Goal: Information Seeking & Learning: Learn about a topic

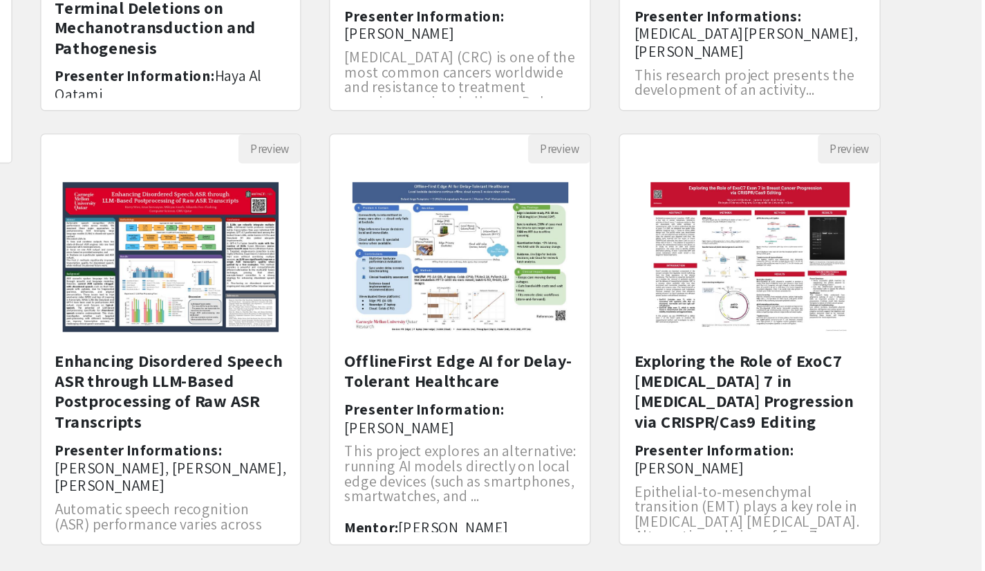
scroll to position [330, 0]
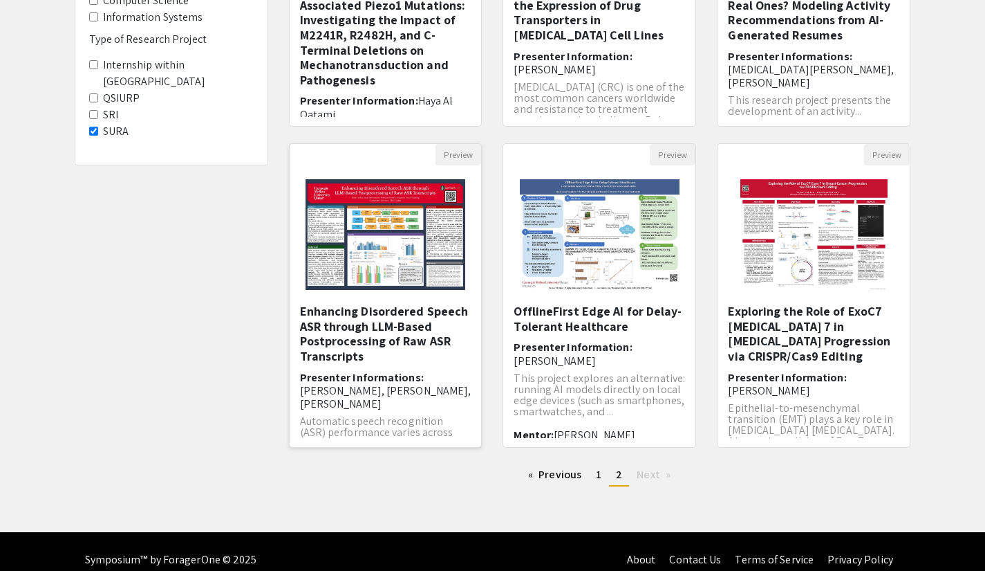
click at [370, 242] on img at bounding box center [385, 234] width 187 height 138
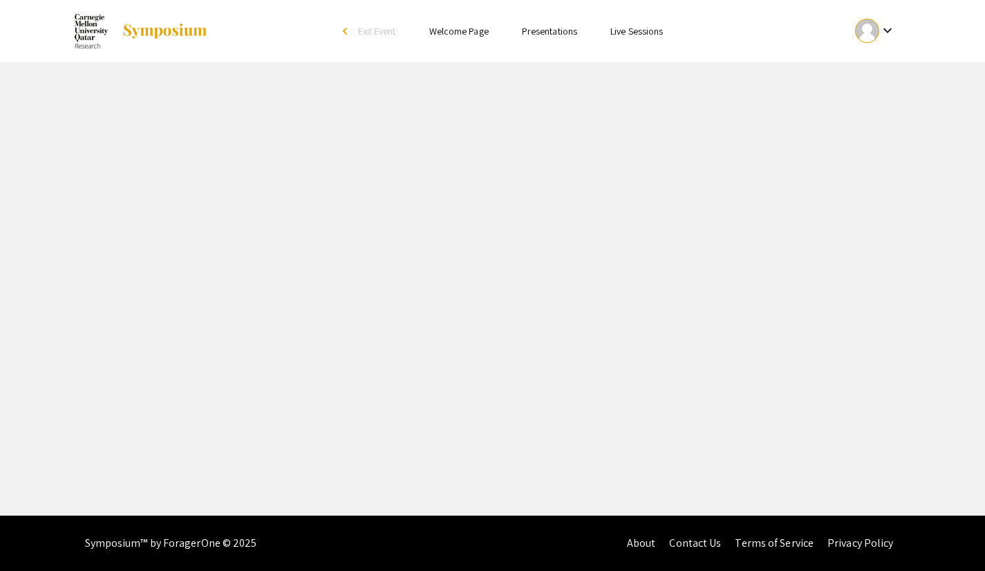
select select "custom"
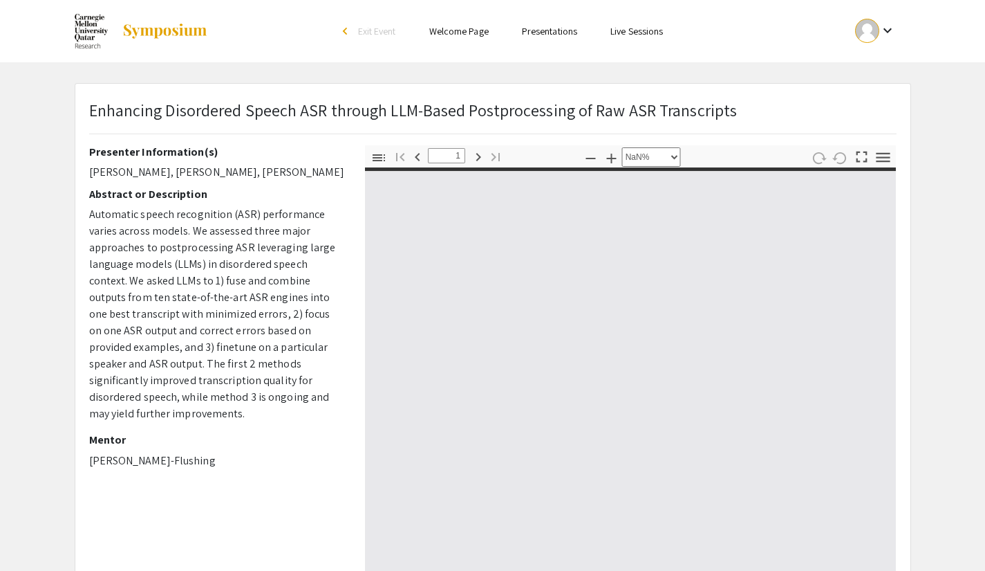
scroll to position [42, 0]
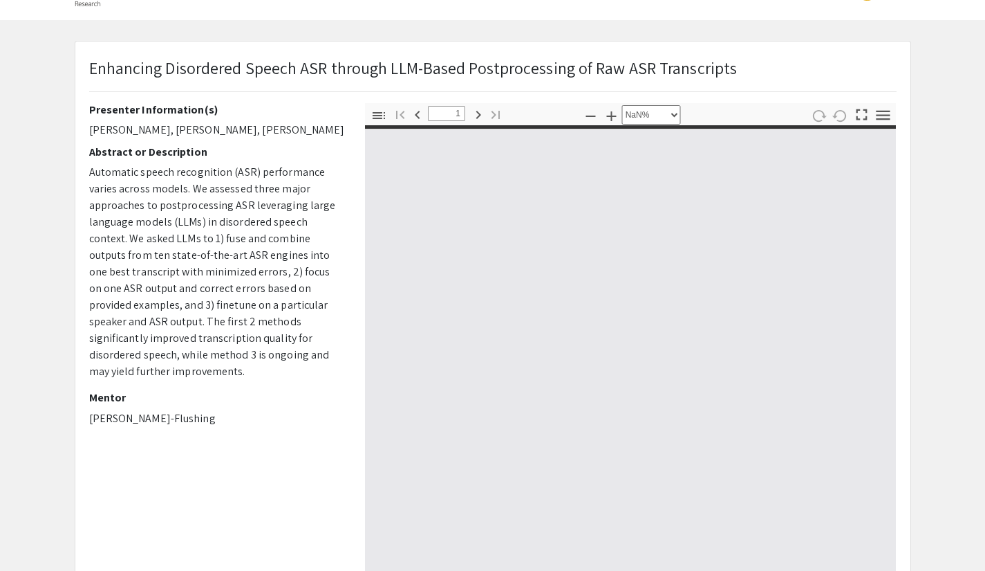
type input "0"
select select "custom"
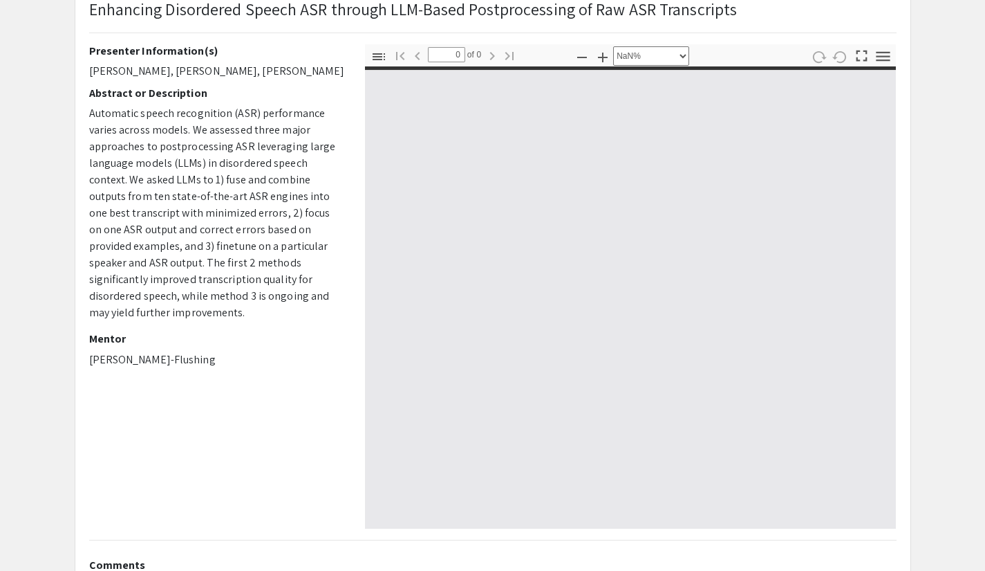
scroll to position [102, 0]
type input "1"
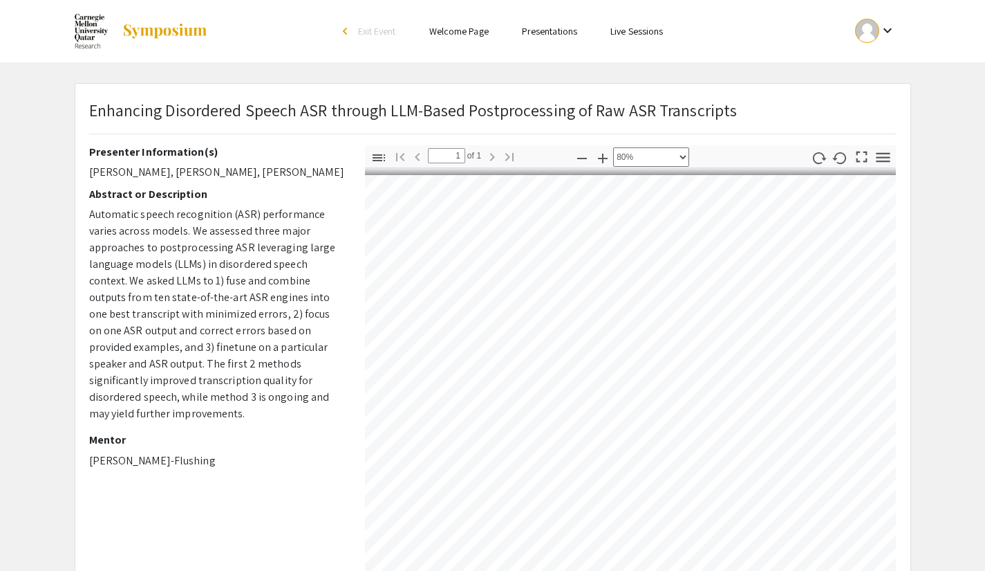
scroll to position [0, 0]
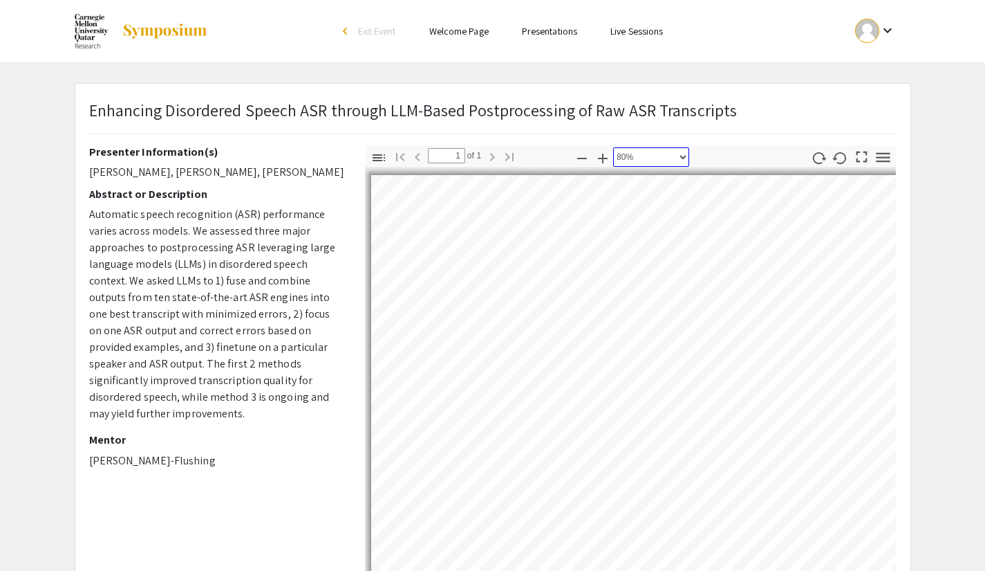
click at [664, 155] on select "Automatic Zoom Actual Size Page Fit Page Width 50% 100% 125% 150% 200% 300% 400…" at bounding box center [651, 156] width 76 height 19
select select "4"
click at [613, 147] on select "Automatic Zoom Actual Size Page Fit Page Width 50% 100% 125% 150% 200% 300% 400…" at bounding box center [651, 156] width 76 height 19
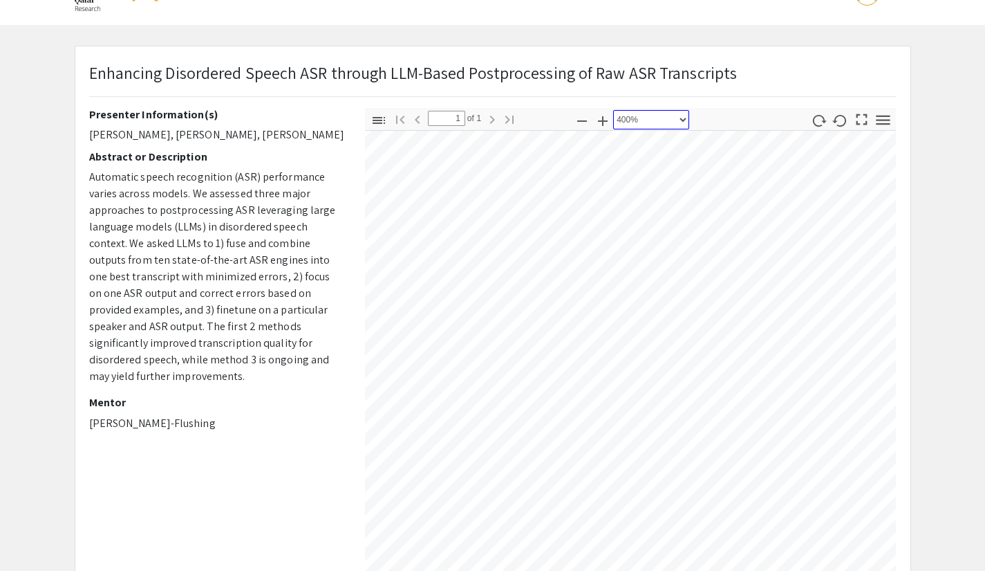
scroll to position [1554, 0]
